Goal: Task Accomplishment & Management: Use online tool/utility

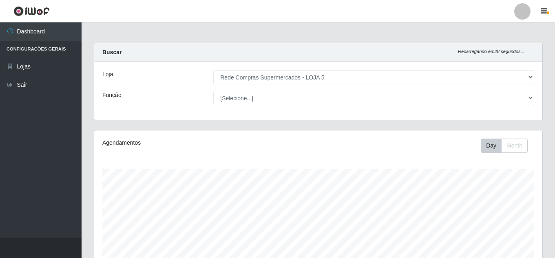
select select "397"
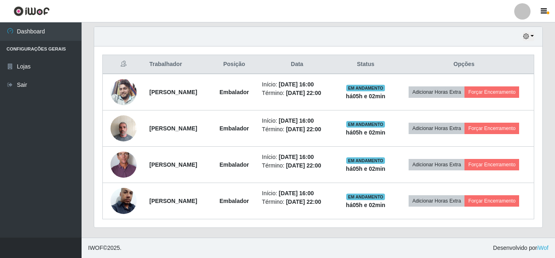
scroll to position [169, 448]
click at [527, 36] on icon "button" at bounding box center [526, 36] width 6 height 6
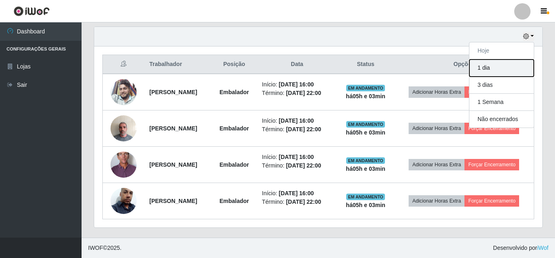
click at [500, 64] on button "1 dia" at bounding box center [501, 68] width 64 height 17
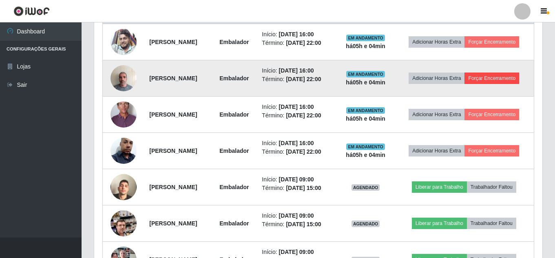
scroll to position [211, 0]
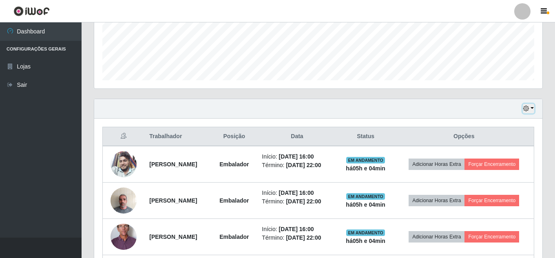
click at [525, 106] on icon "button" at bounding box center [526, 109] width 6 height 6
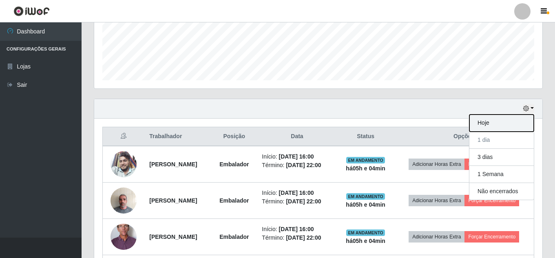
click at [481, 128] on button "Hoje" at bounding box center [501, 123] width 64 height 17
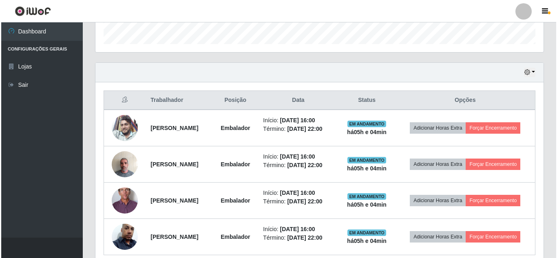
scroll to position [283, 0]
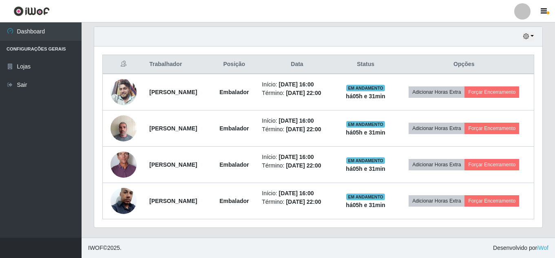
click at [68, 113] on ul "Dashboard Configurações Gerais Lojas Sair" at bounding box center [41, 129] width 82 height 215
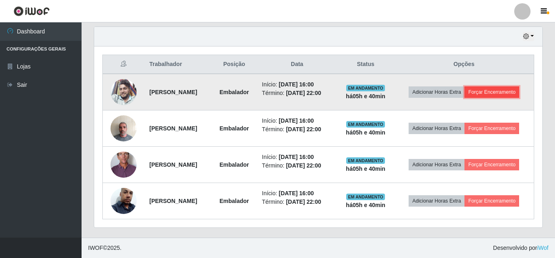
click at [509, 89] on button "Forçar Encerramento" at bounding box center [491, 91] width 55 height 11
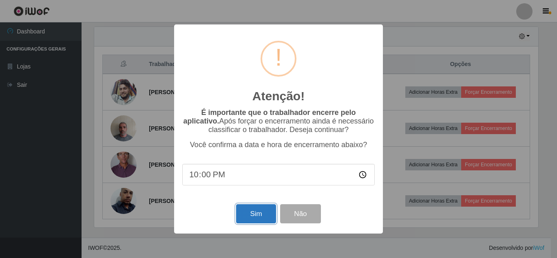
click at [242, 215] on button "Sim" at bounding box center [256, 213] width 40 height 19
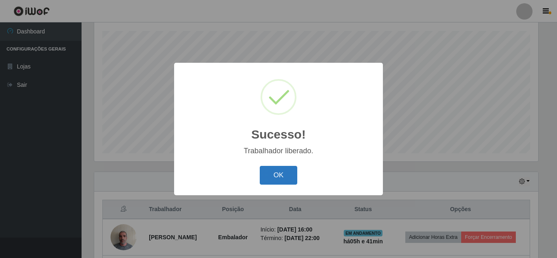
click at [293, 172] on button "OK" at bounding box center [279, 175] width 38 height 19
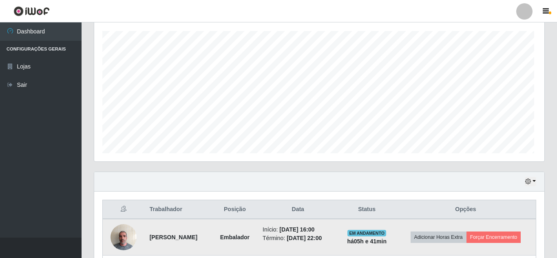
scroll to position [169, 448]
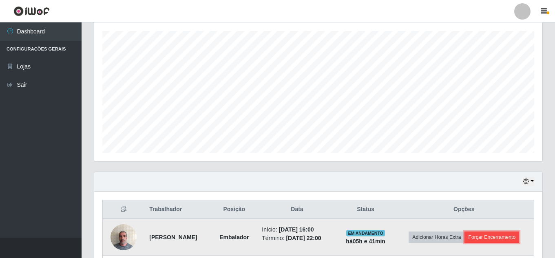
click at [503, 234] on button "Forçar Encerramento" at bounding box center [491, 237] width 55 height 11
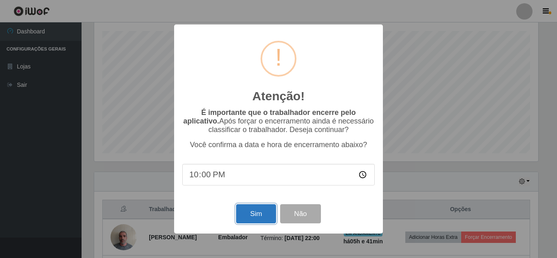
click at [263, 210] on button "Sim" at bounding box center [256, 213] width 40 height 19
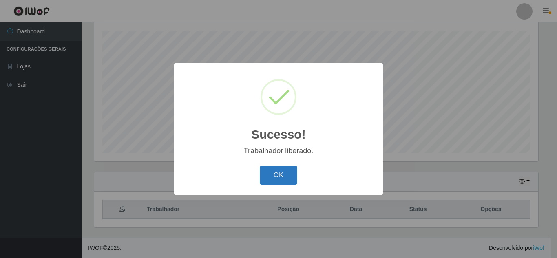
click at [275, 173] on button "OK" at bounding box center [279, 175] width 38 height 19
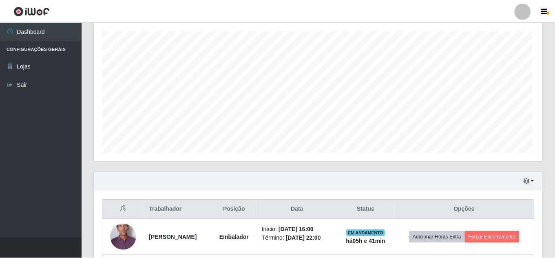
scroll to position [169, 448]
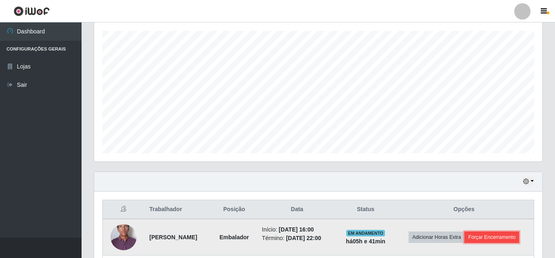
click at [492, 239] on button "Forçar Encerramento" at bounding box center [491, 237] width 55 height 11
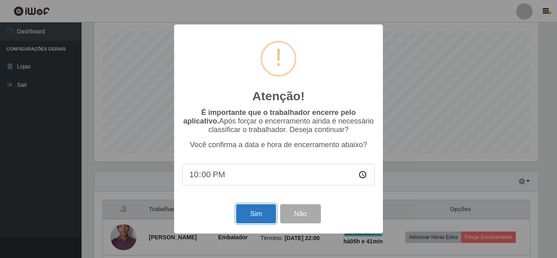
click at [245, 213] on button "Sim" at bounding box center [256, 213] width 40 height 19
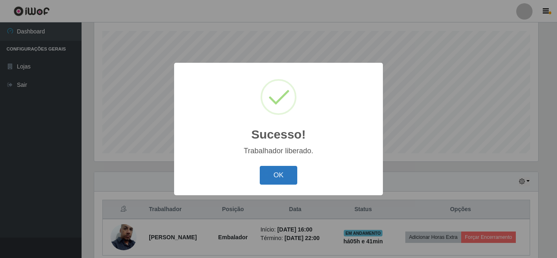
click at [287, 170] on button "OK" at bounding box center [279, 175] width 38 height 19
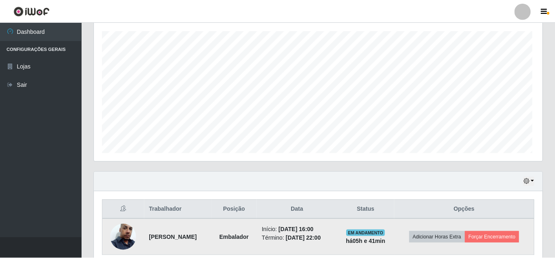
scroll to position [169, 448]
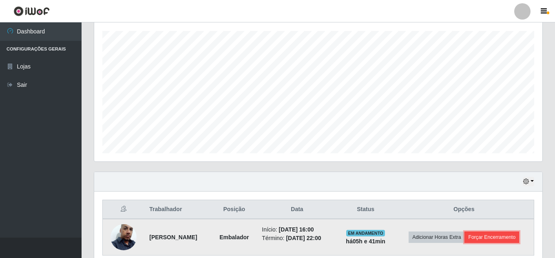
click at [498, 238] on button "Forçar Encerramento" at bounding box center [491, 237] width 55 height 11
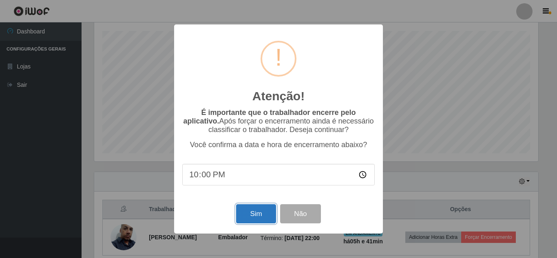
click at [252, 208] on button "Sim" at bounding box center [256, 213] width 40 height 19
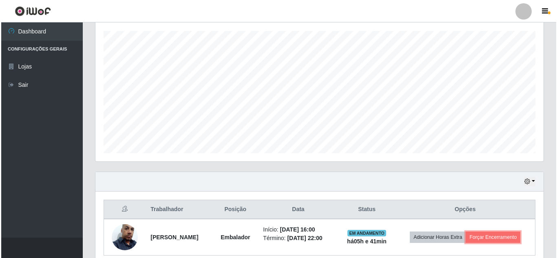
scroll to position [0, 0]
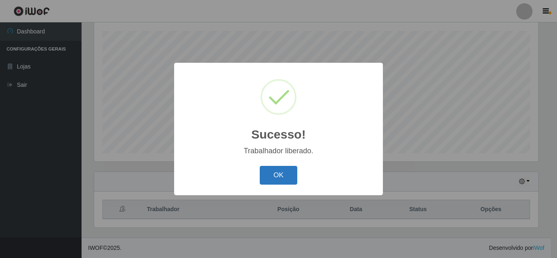
click at [280, 174] on button "OK" at bounding box center [279, 175] width 38 height 19
